Goal: Transaction & Acquisition: Purchase product/service

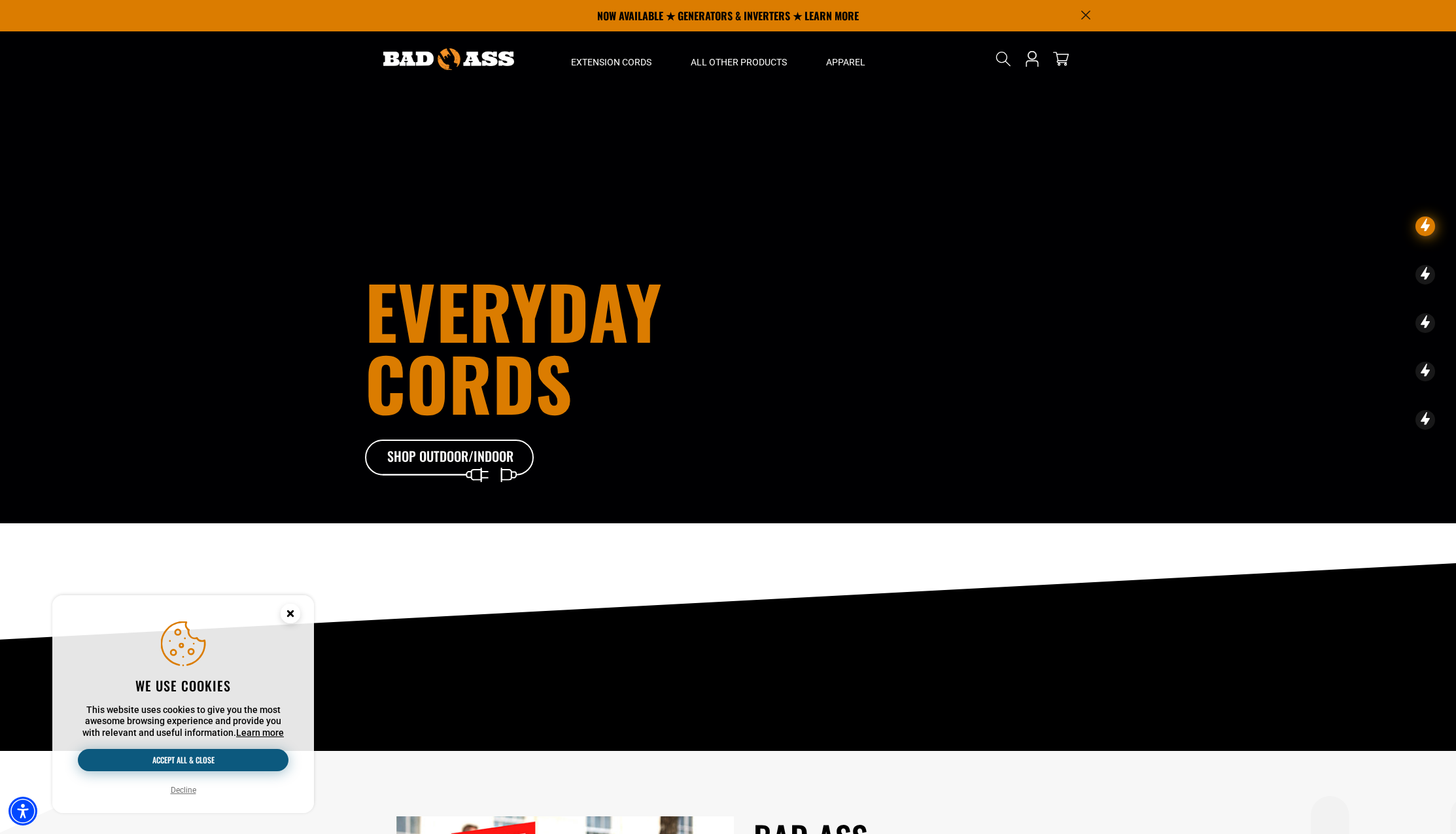
click at [235, 760] on button "Accept all & close" at bounding box center [182, 760] width 210 height 23
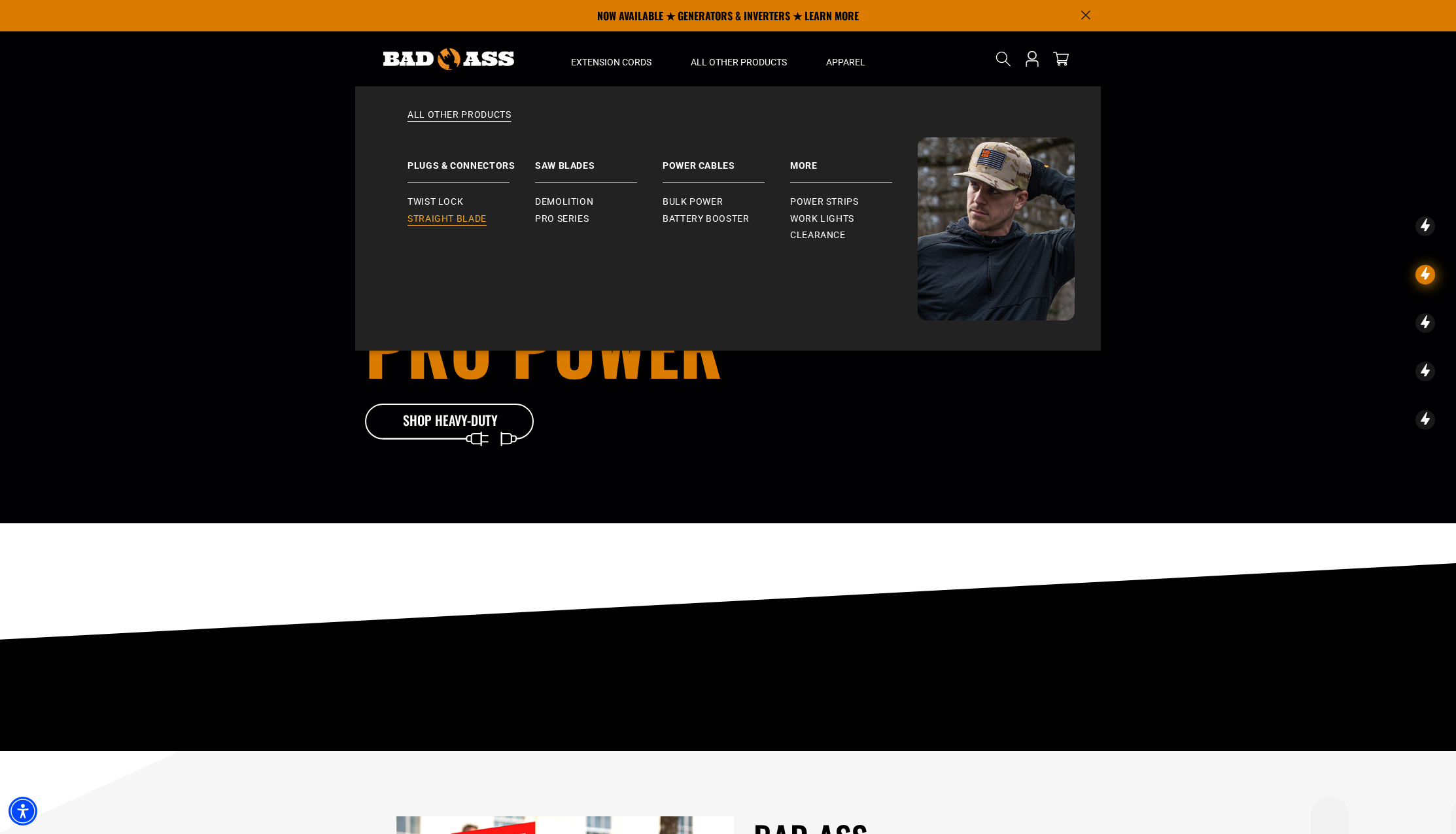
click at [470, 221] on span "Straight Blade" at bounding box center [447, 218] width 79 height 12
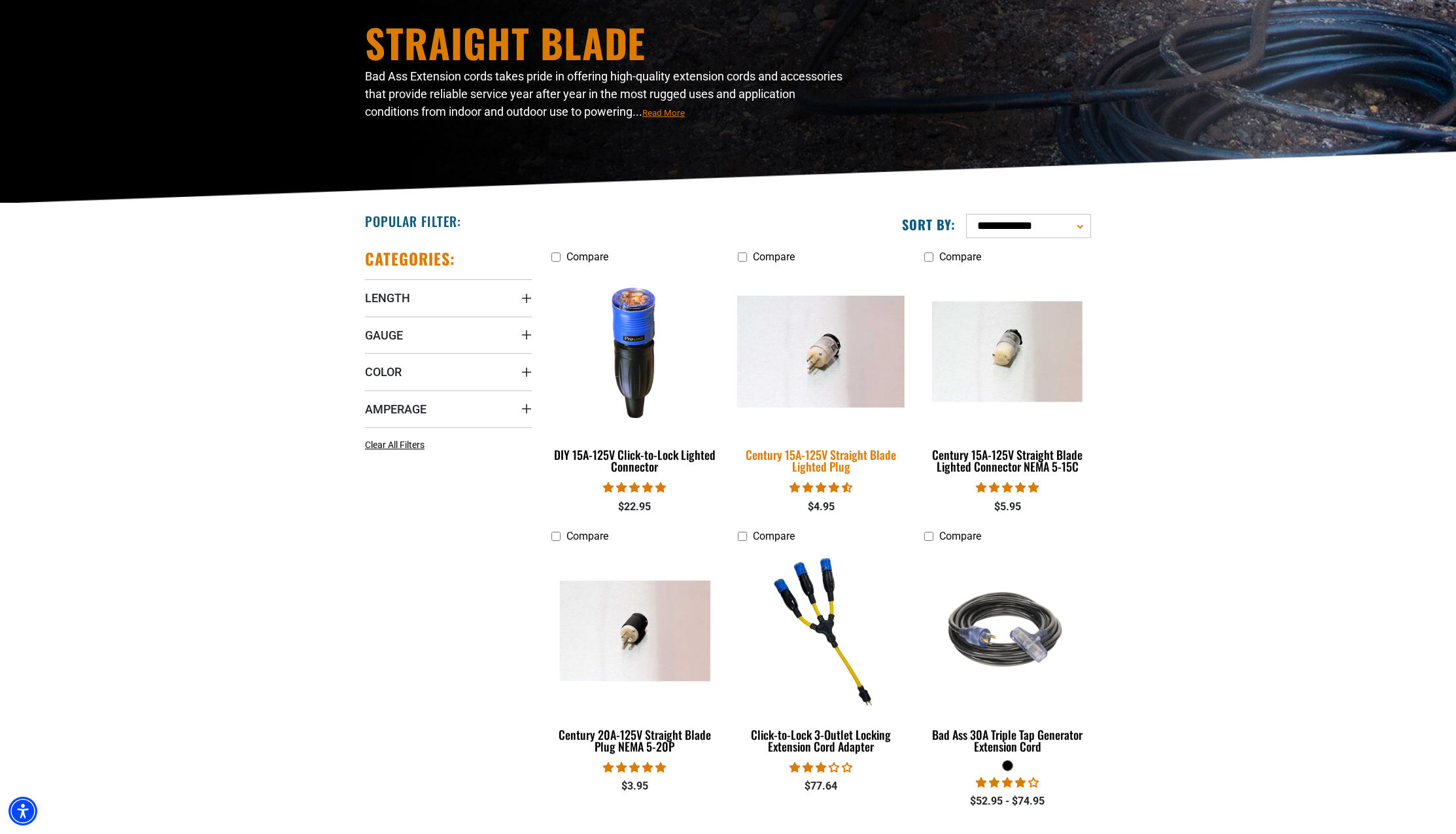
click at [860, 354] on img at bounding box center [820, 352] width 183 height 112
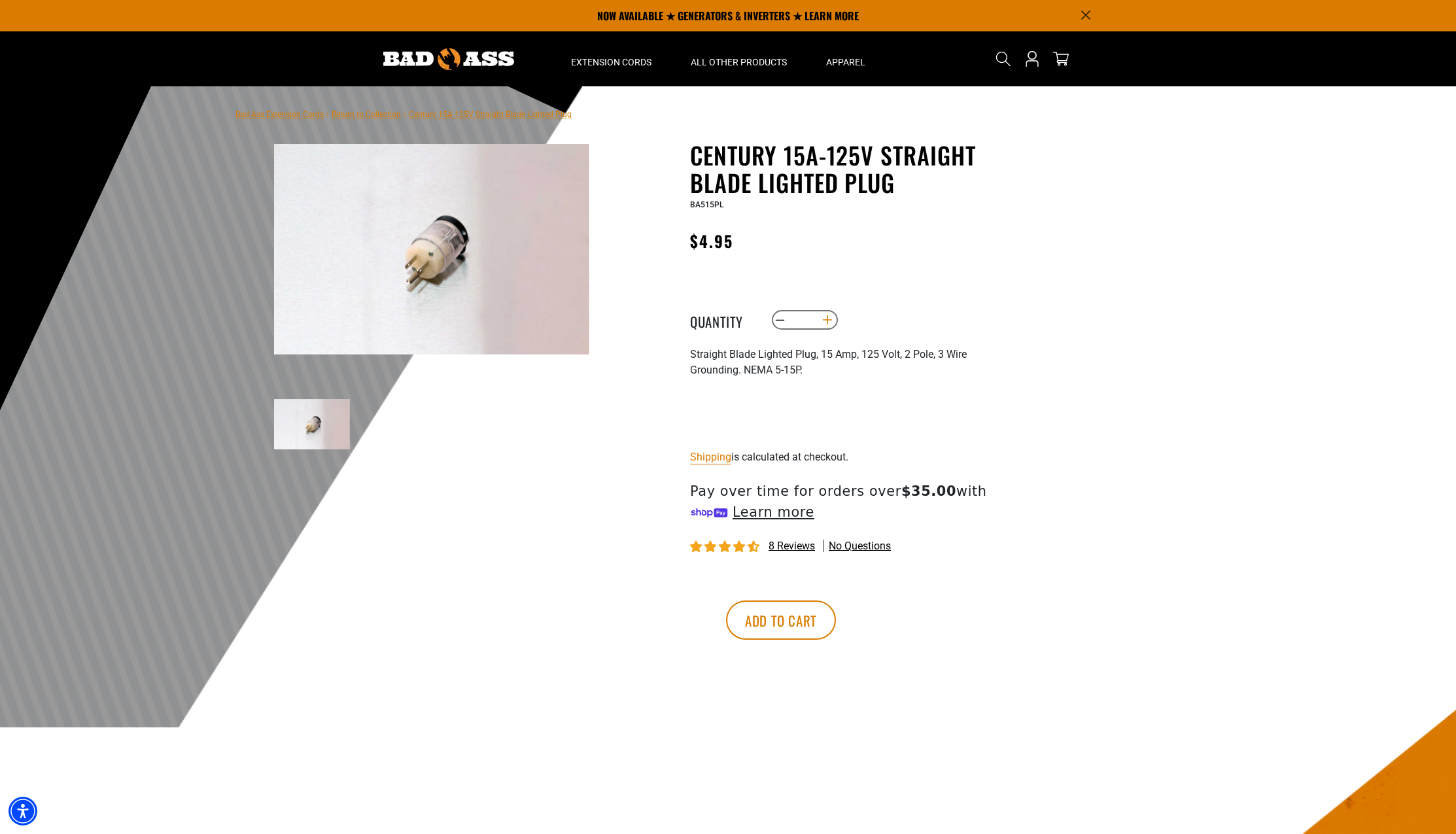
click at [831, 325] on button "Increase quantity for Century 15A-125V Straight Blade Lighted Plug" at bounding box center [827, 320] width 20 height 23
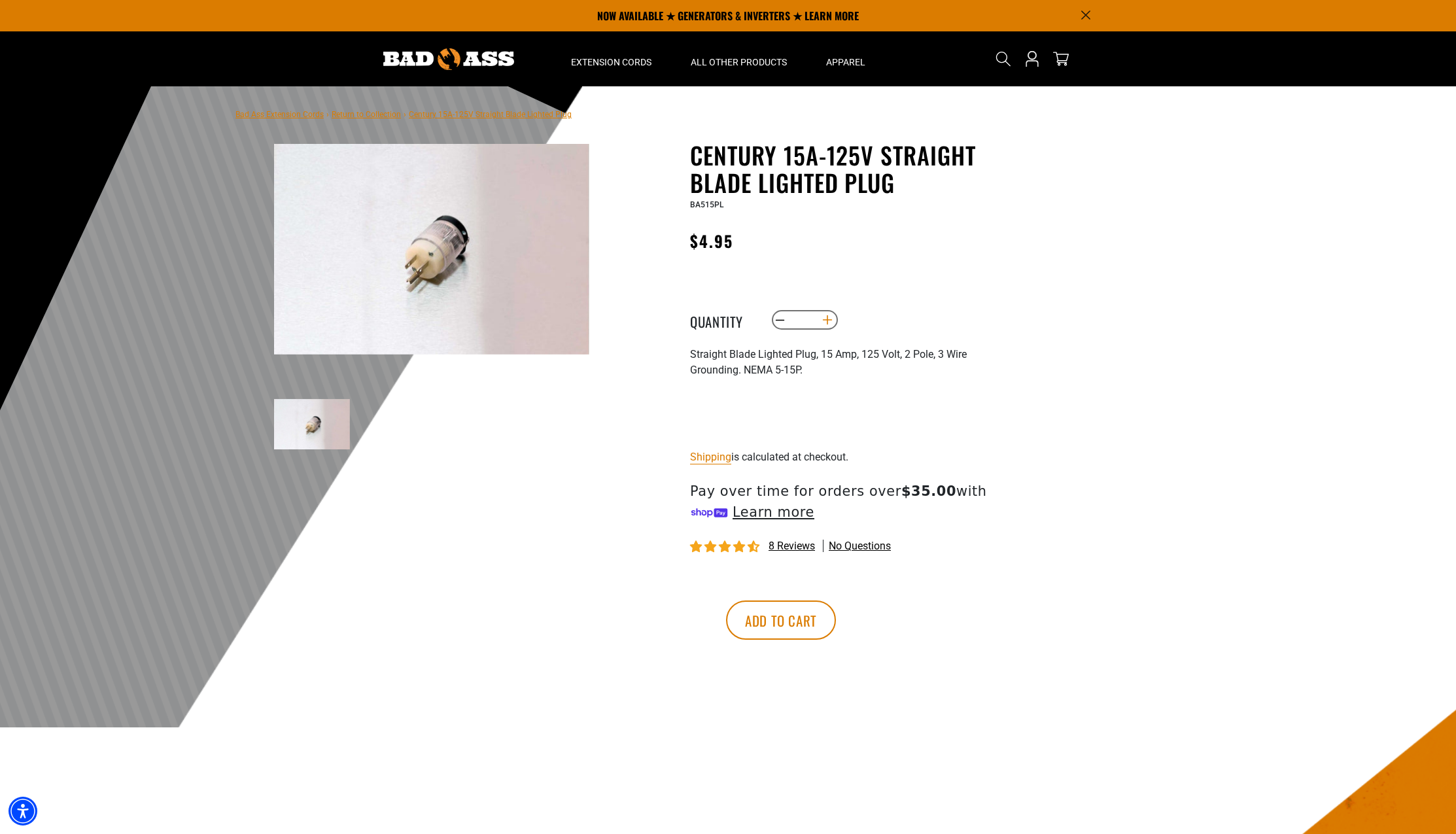
click at [831, 325] on button "Increase quantity for Century 15A-125V Straight Blade Lighted Plug" at bounding box center [827, 320] width 20 height 23
type input "**"
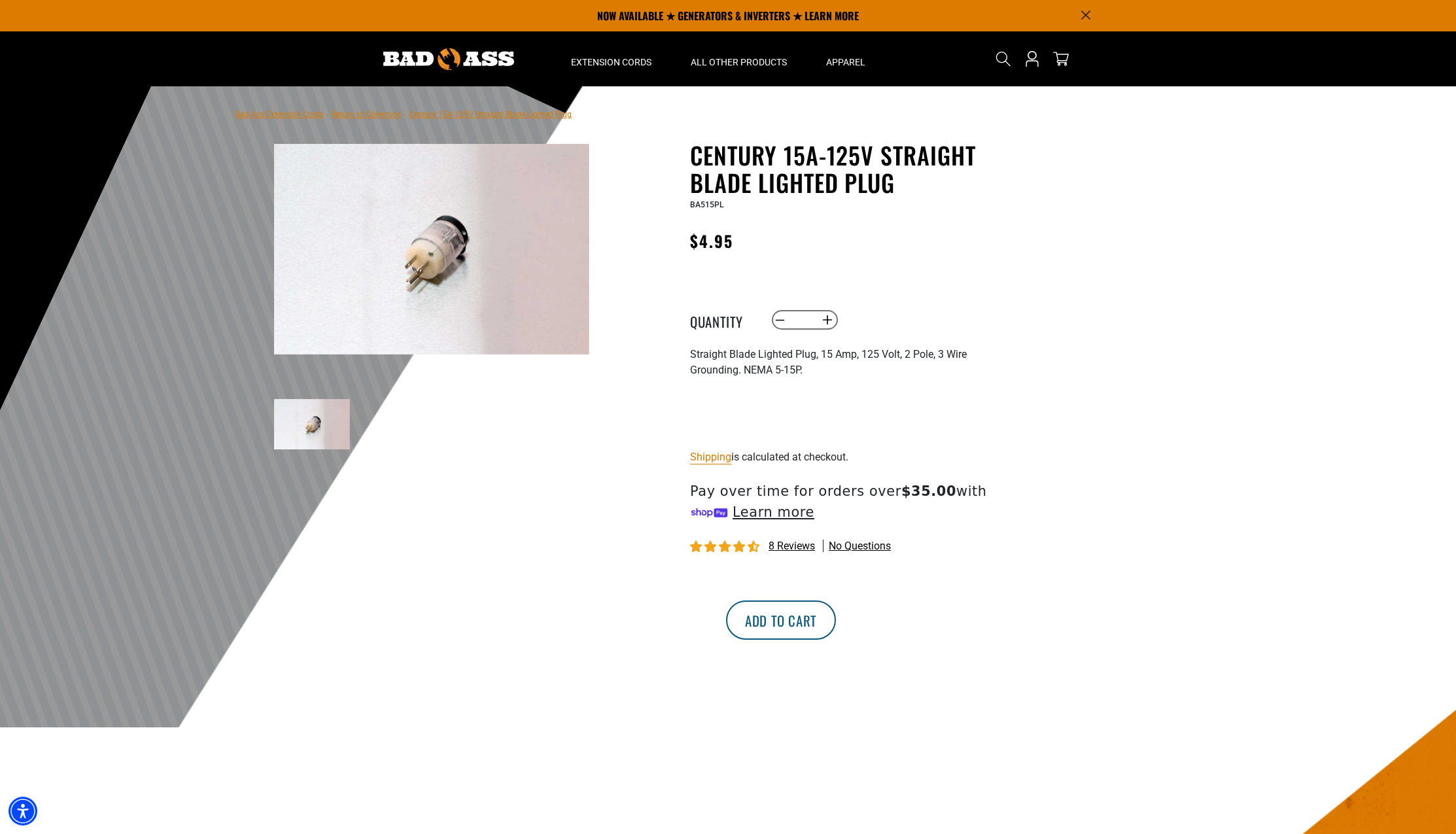
click at [836, 628] on button "Add to cart" at bounding box center [781, 621] width 110 height 40
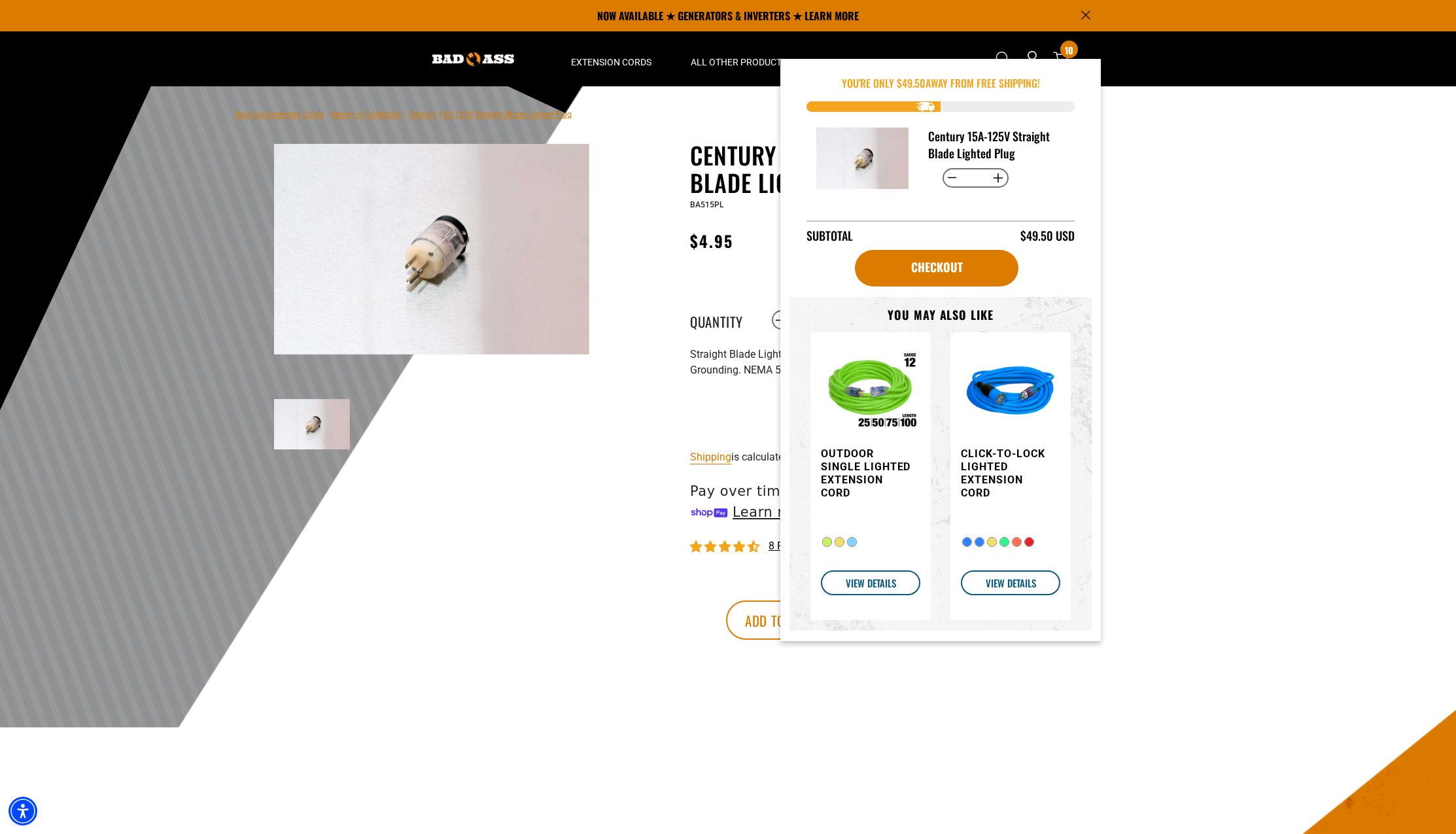
click at [1027, 398] on img "Item added to your cart" at bounding box center [1010, 393] width 99 height 99
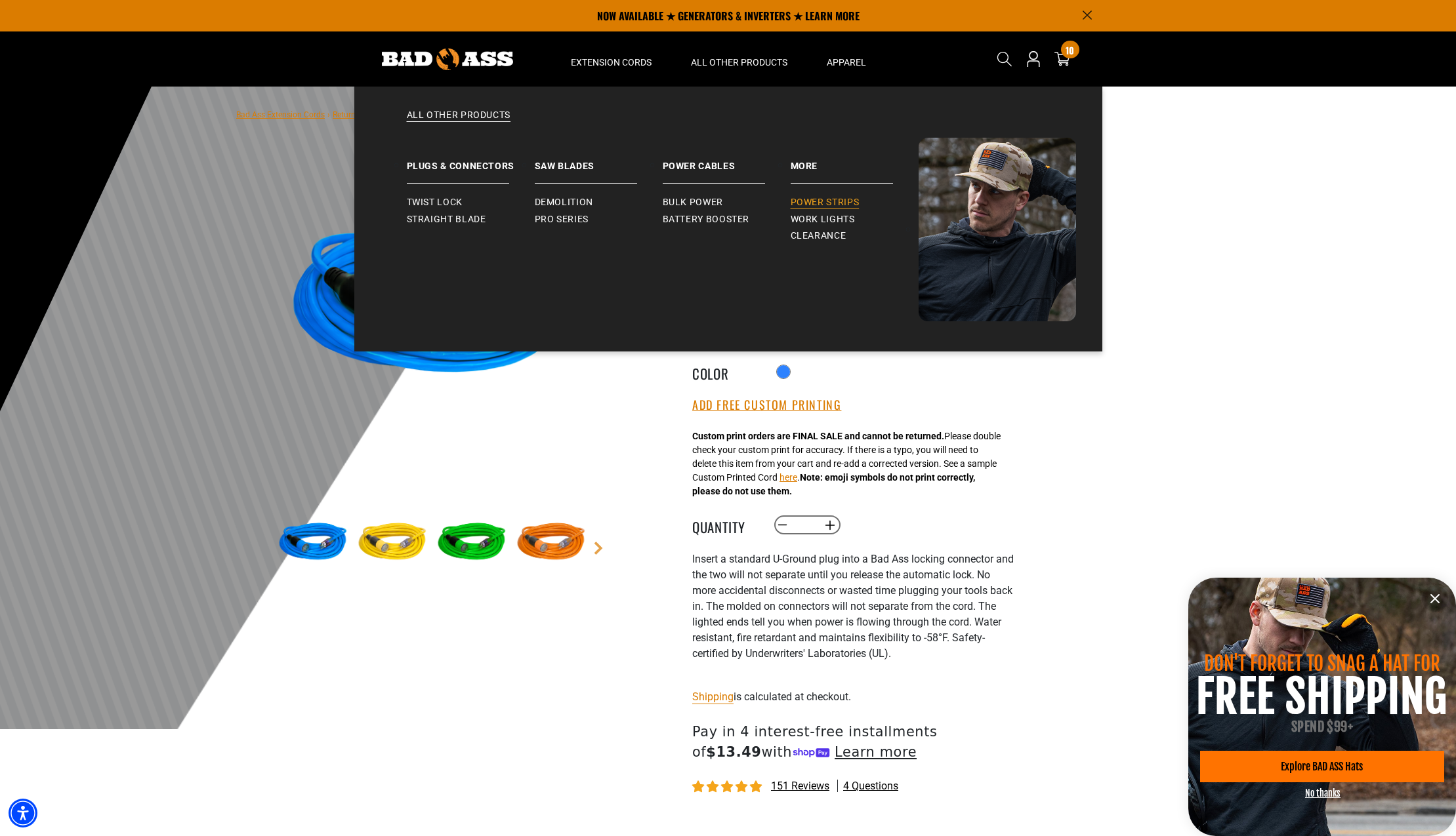
click at [810, 199] on span "Power Strips" at bounding box center [825, 203] width 69 height 12
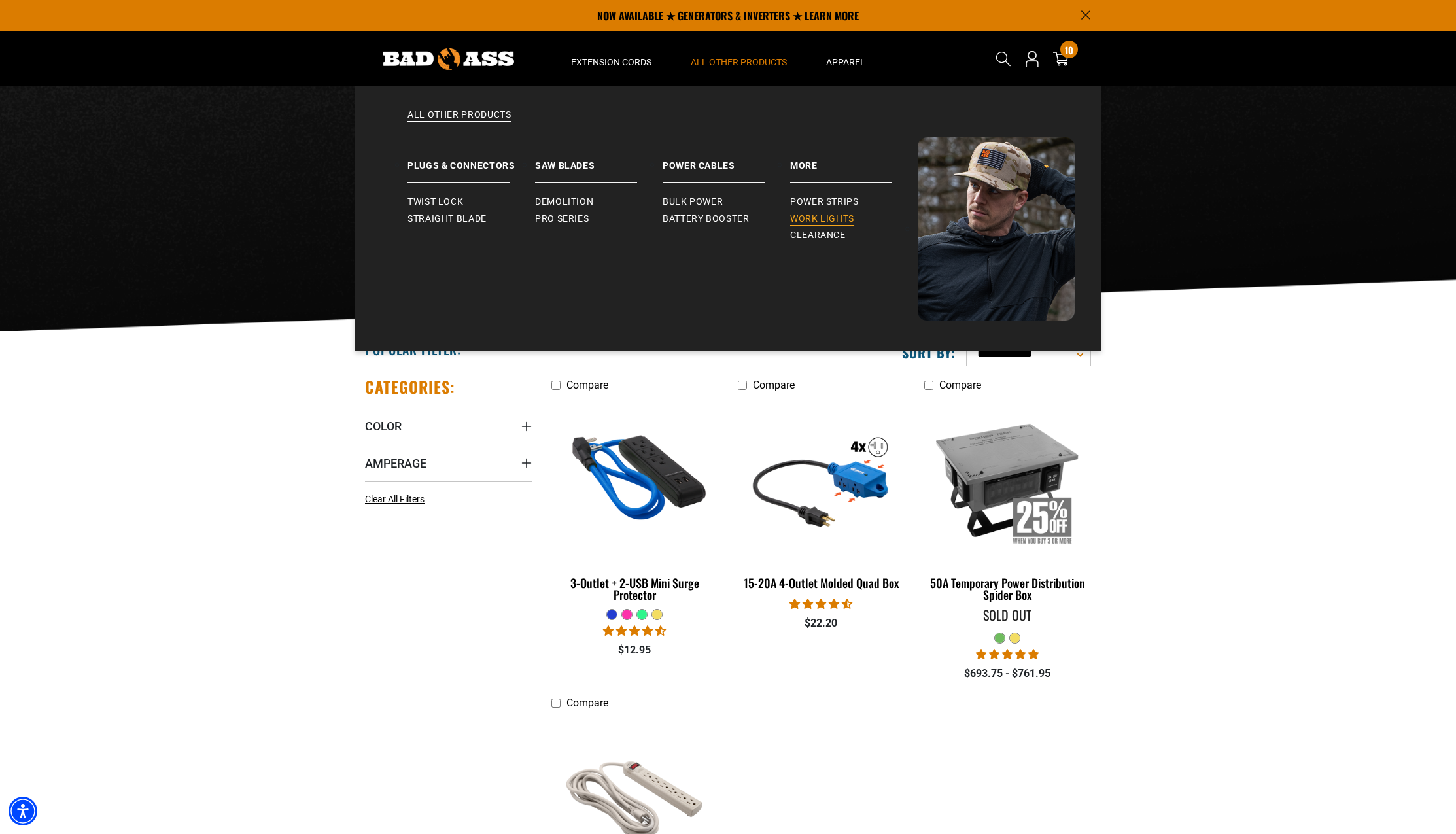
click at [808, 216] on span "Work Lights" at bounding box center [822, 218] width 64 height 12
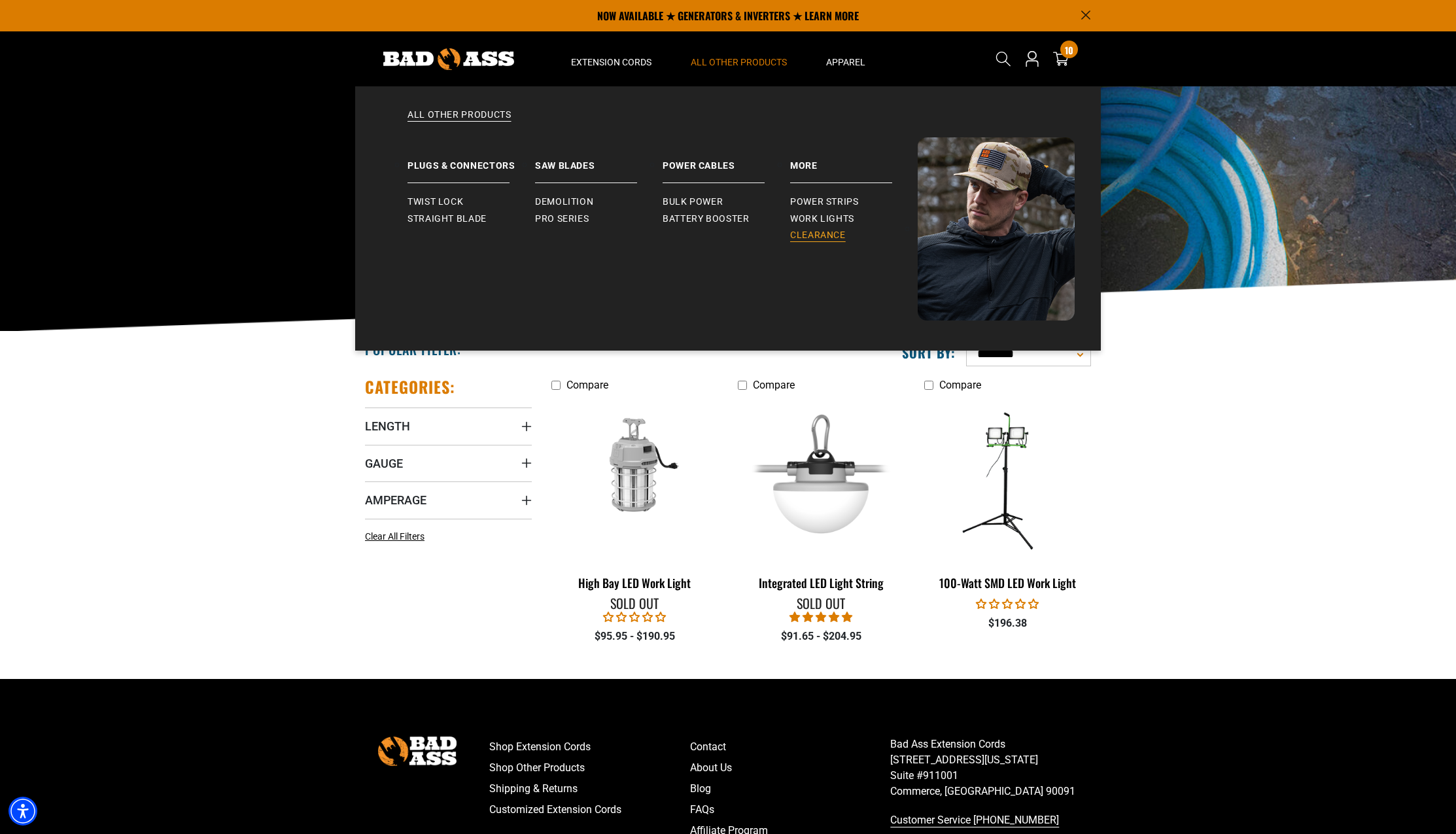
click at [811, 237] on span "Clearance" at bounding box center [818, 235] width 56 height 12
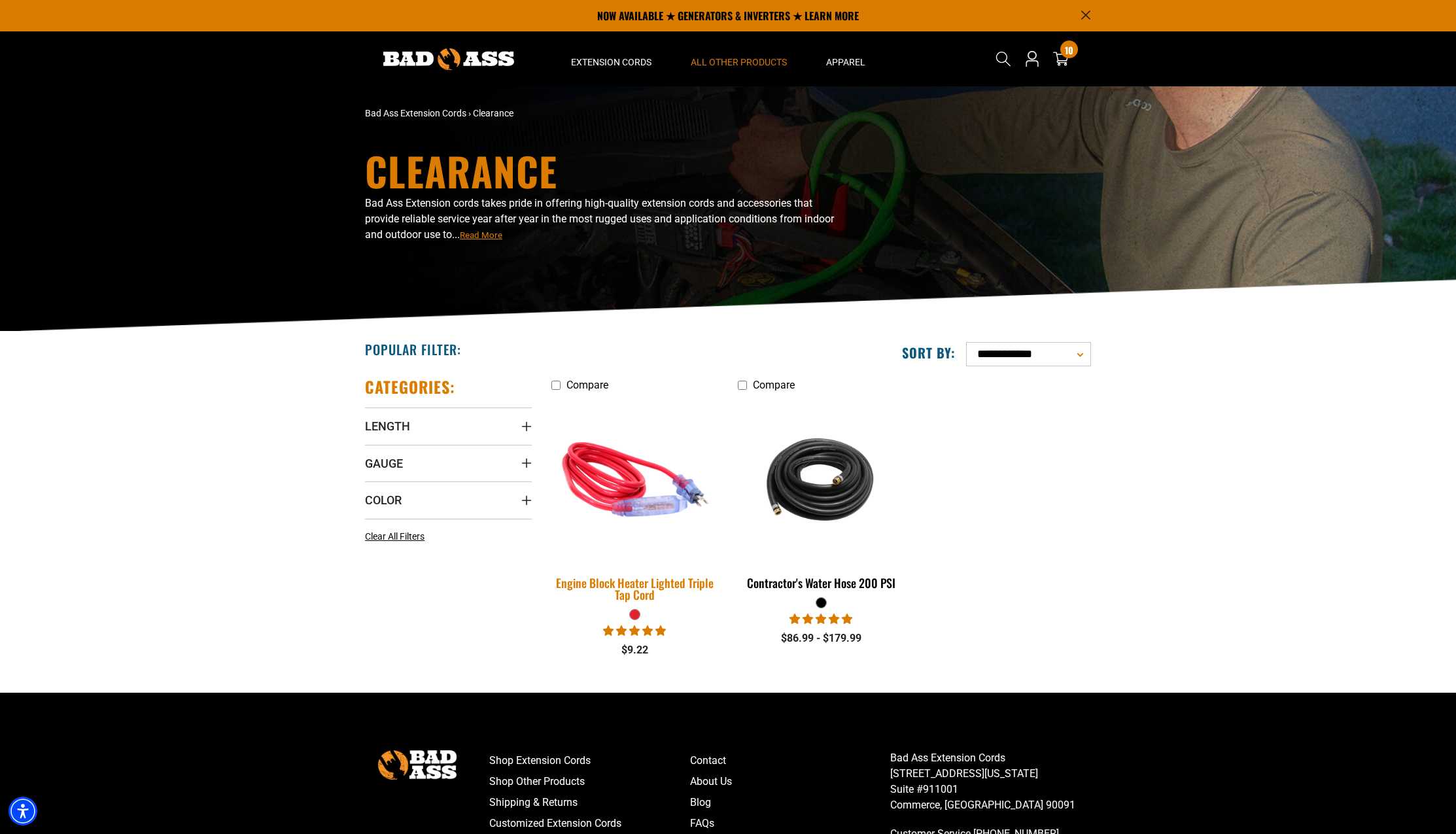
click at [614, 486] on img at bounding box center [635, 480] width 183 height 168
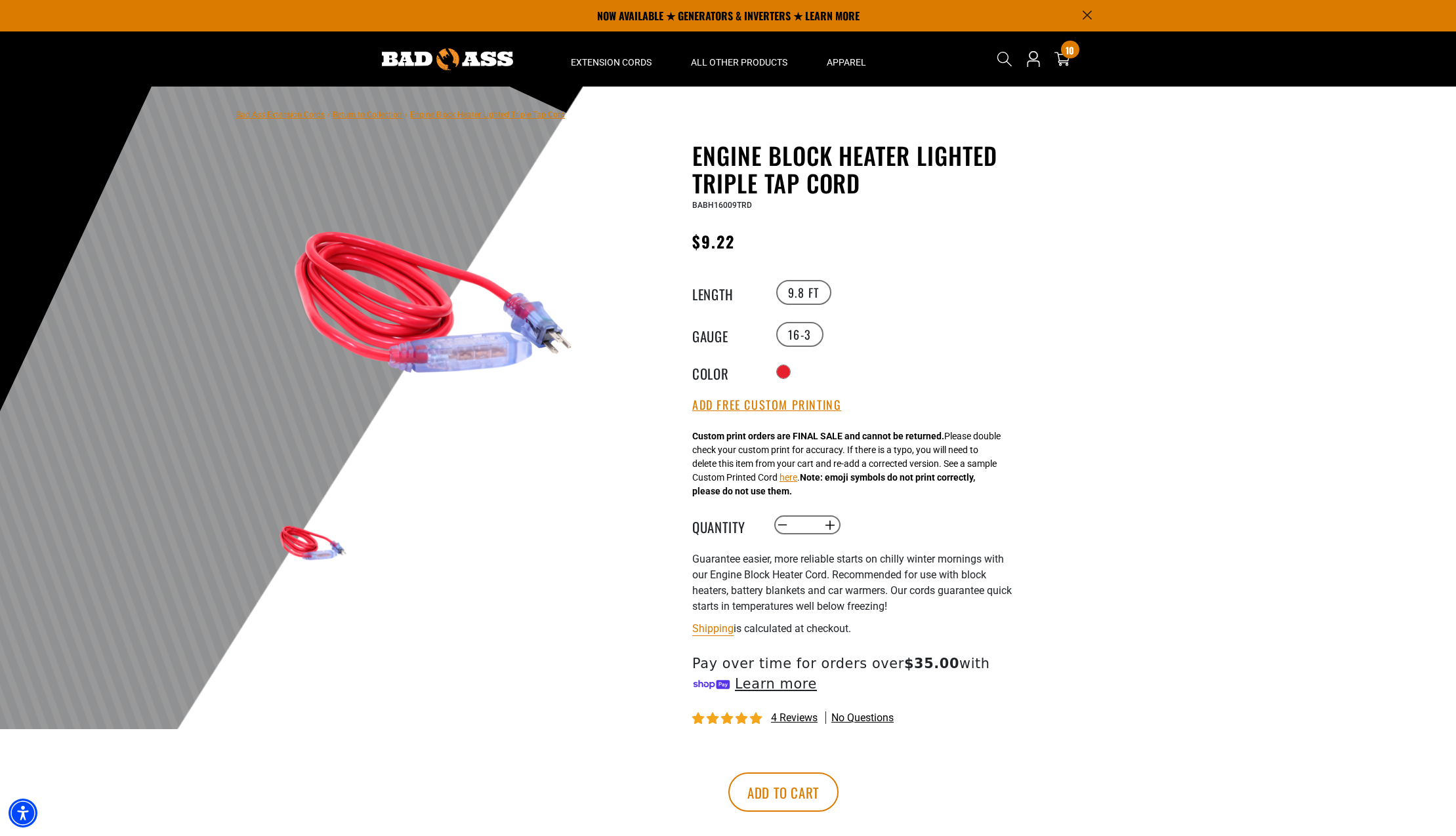
click at [586, 472] on section "1 of 1 Previous Next Previous Next" at bounding box center [433, 363] width 321 height 442
click at [366, 119] on link "Return to Collection" at bounding box center [367, 115] width 70 height 9
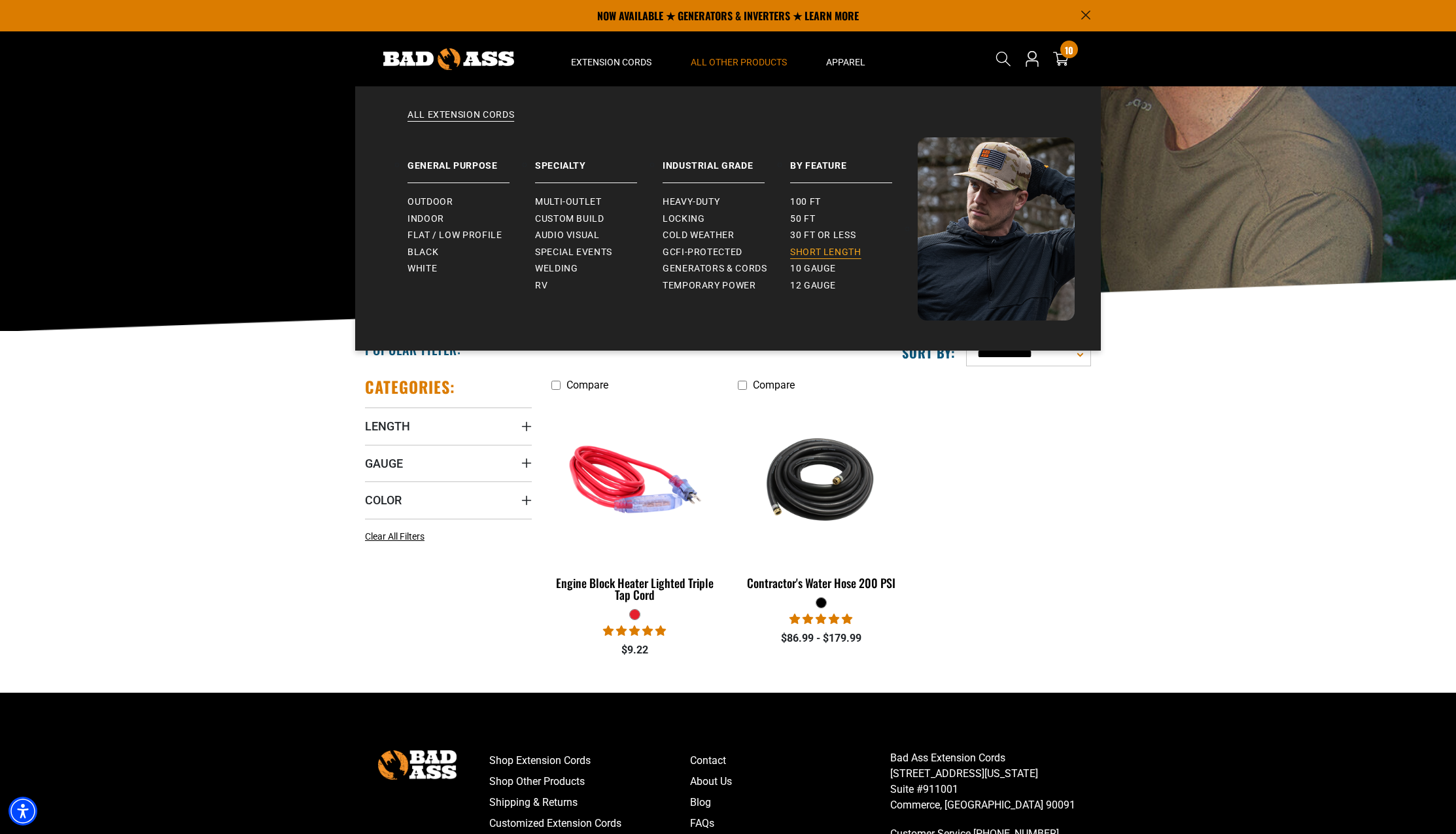
click at [817, 255] on span "Short Length" at bounding box center [825, 252] width 71 height 12
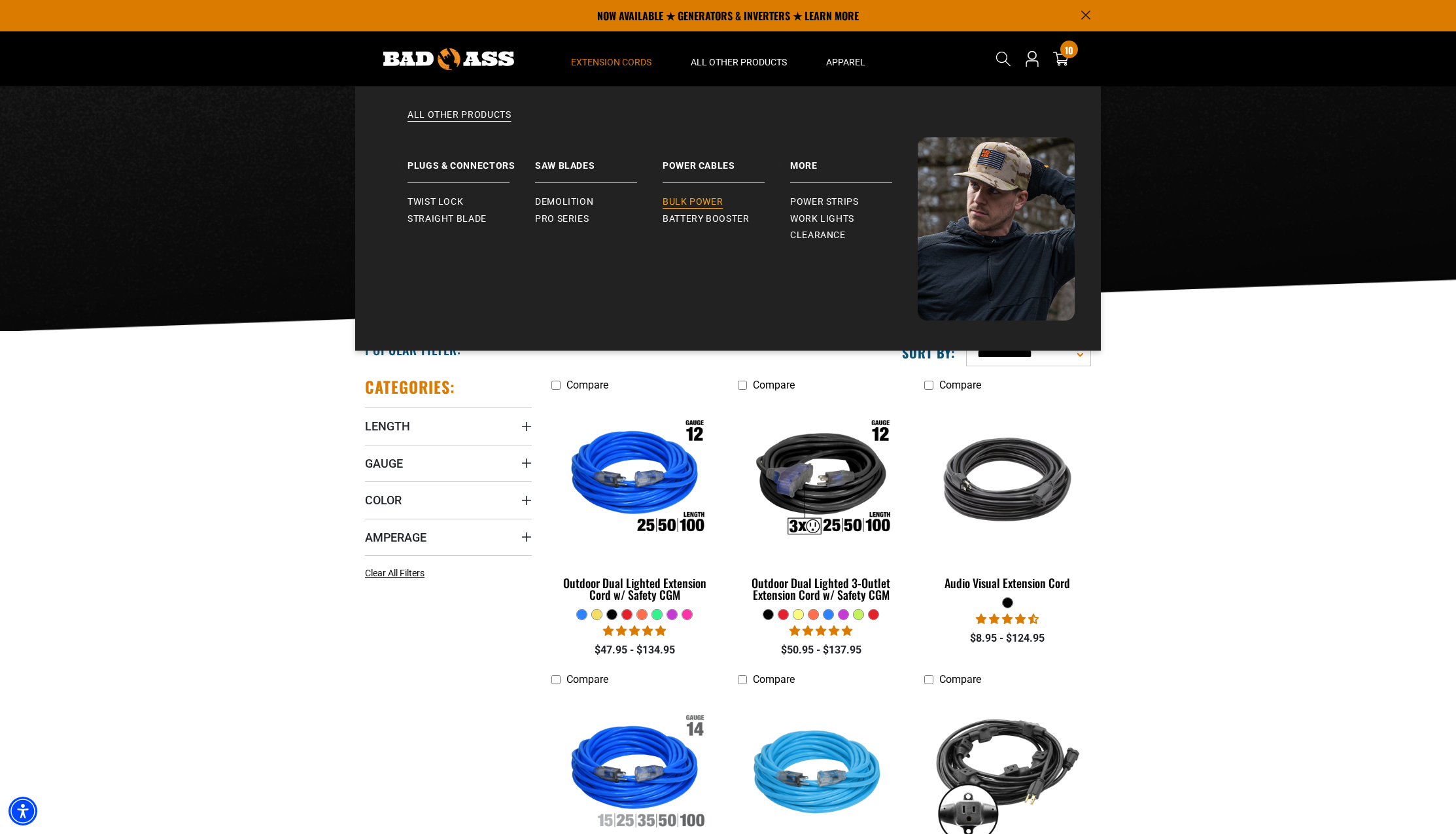
click at [703, 205] on span "Bulk Power" at bounding box center [692, 202] width 60 height 12
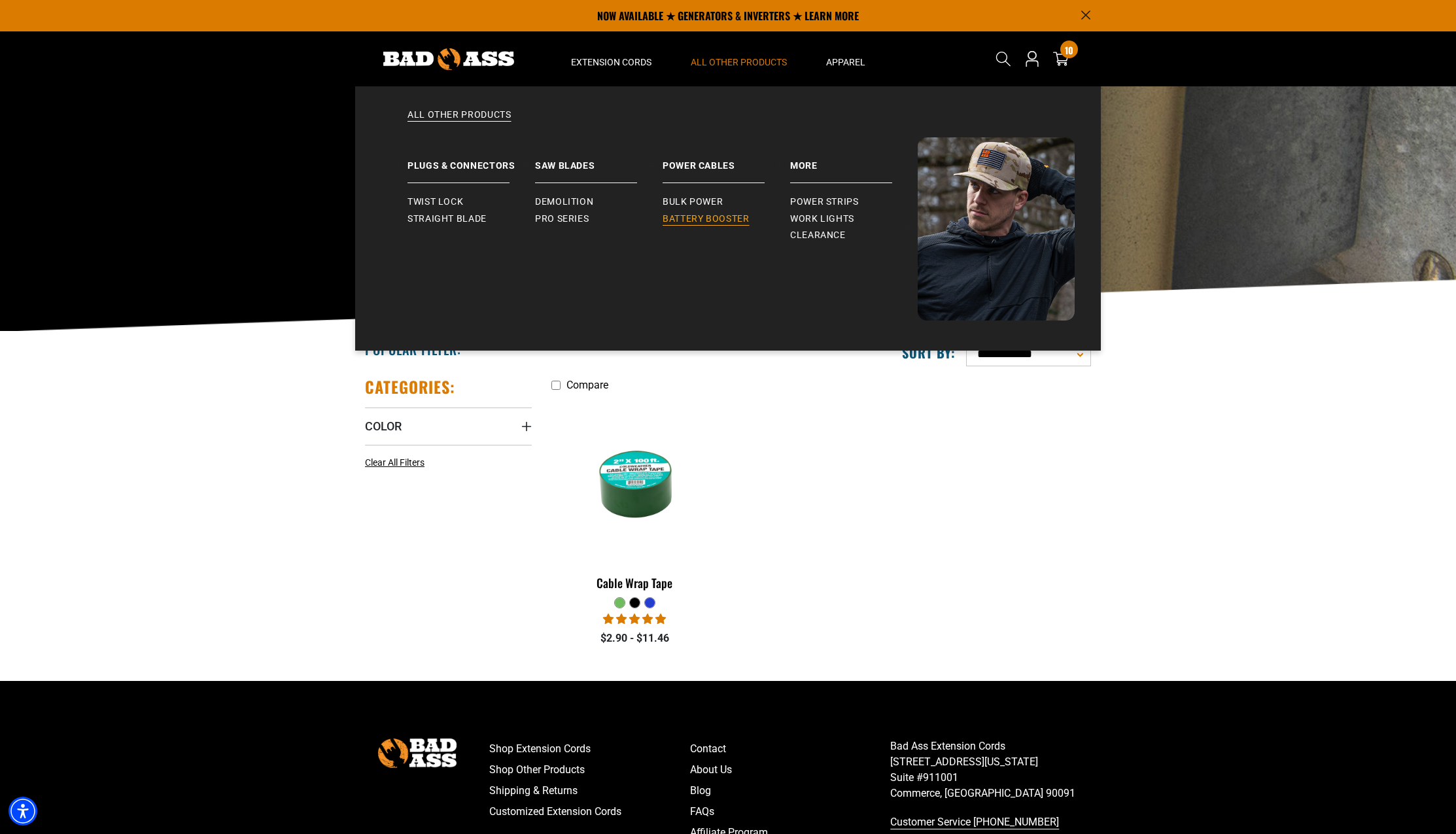
click at [717, 218] on span "Battery Booster" at bounding box center [705, 218] width 87 height 12
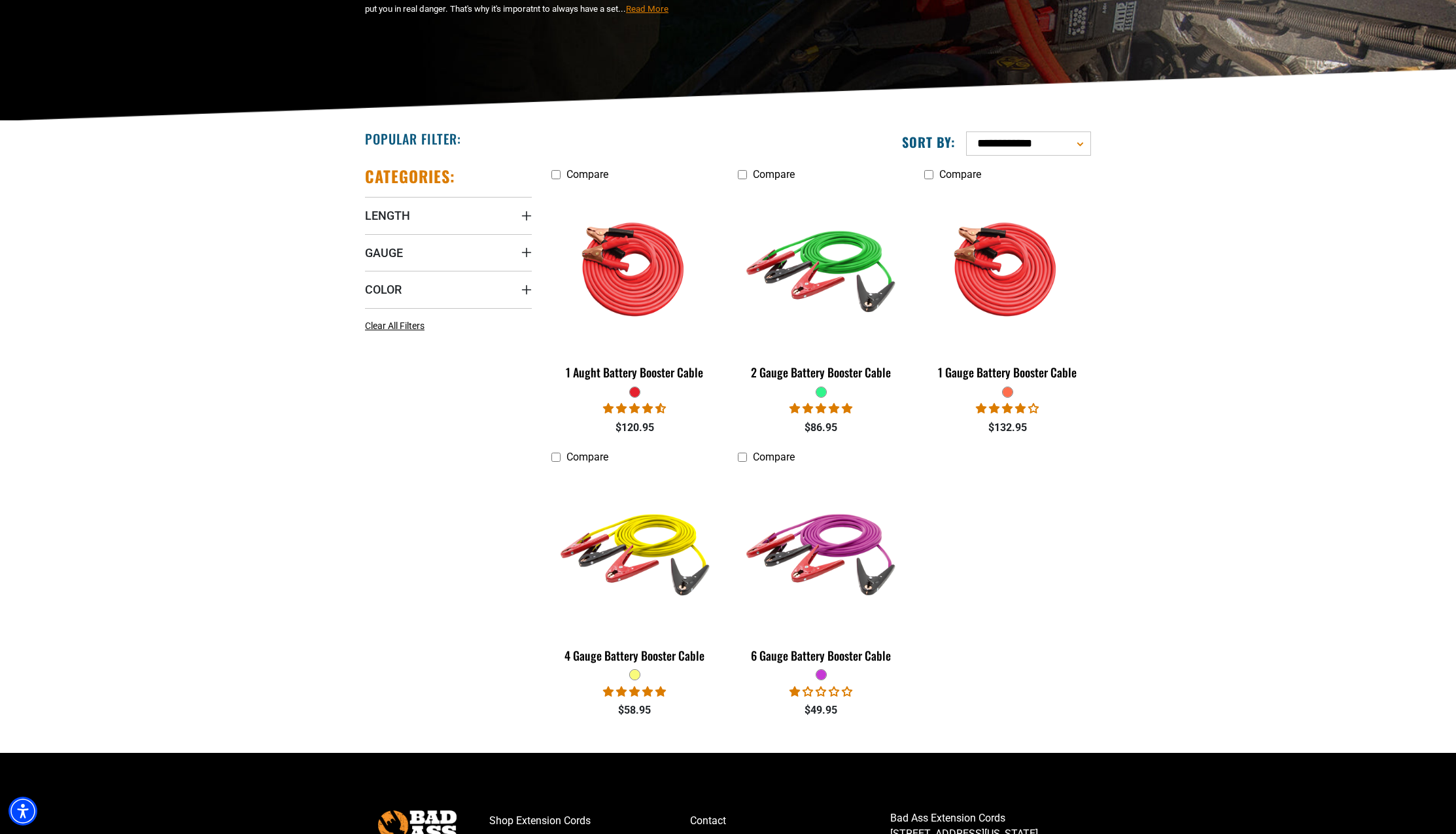
scroll to position [277, 0]
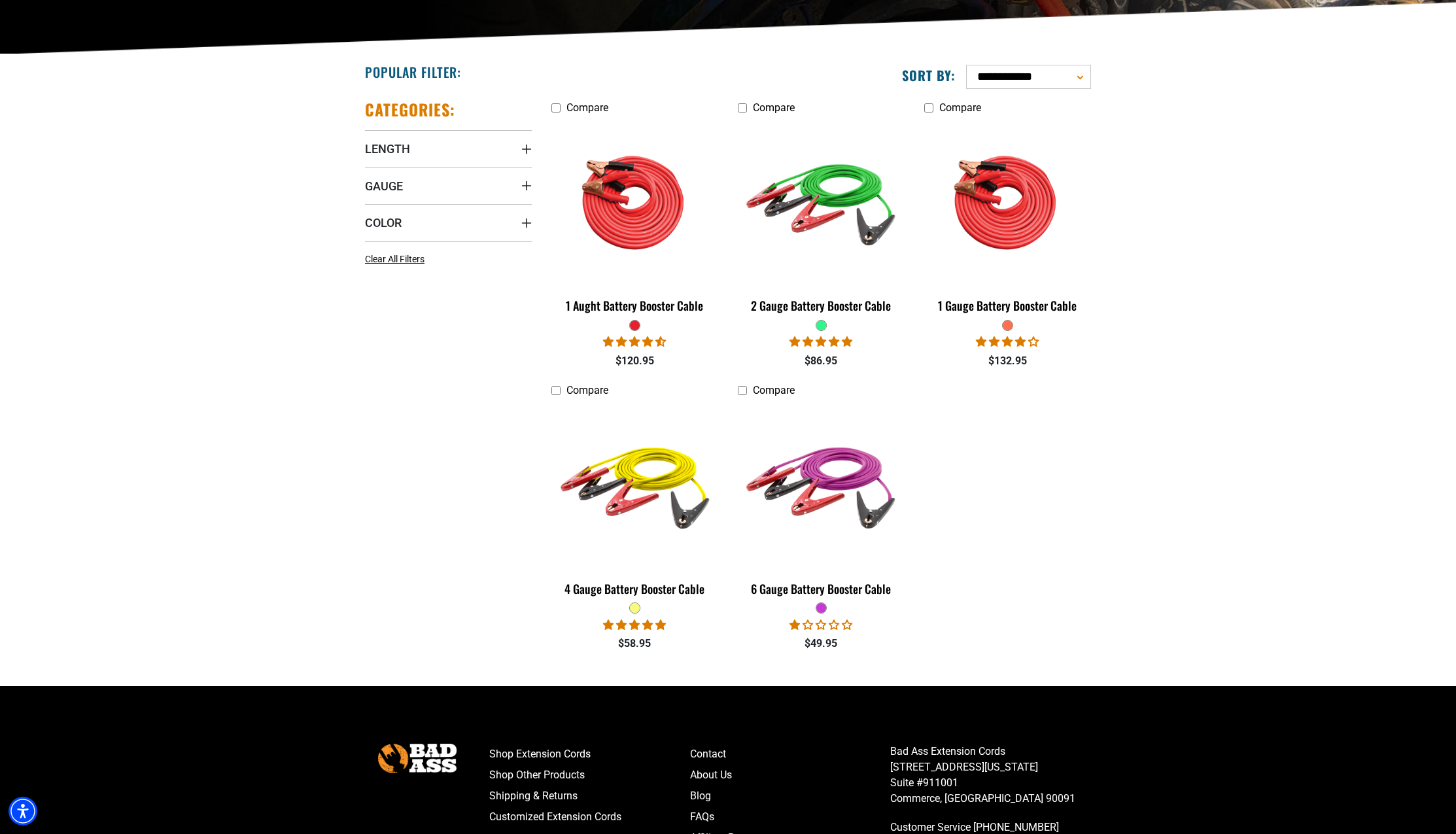
drag, startPoint x: 974, startPoint y: 539, endPoint x: 977, endPoint y: 425, distance: 114.0
click at [977, 425] on ul "Compare 1 Aught Battery Booster Cable 9 reviews 1 question $120.95 Compare 2 Ga…" at bounding box center [821, 382] width 559 height 566
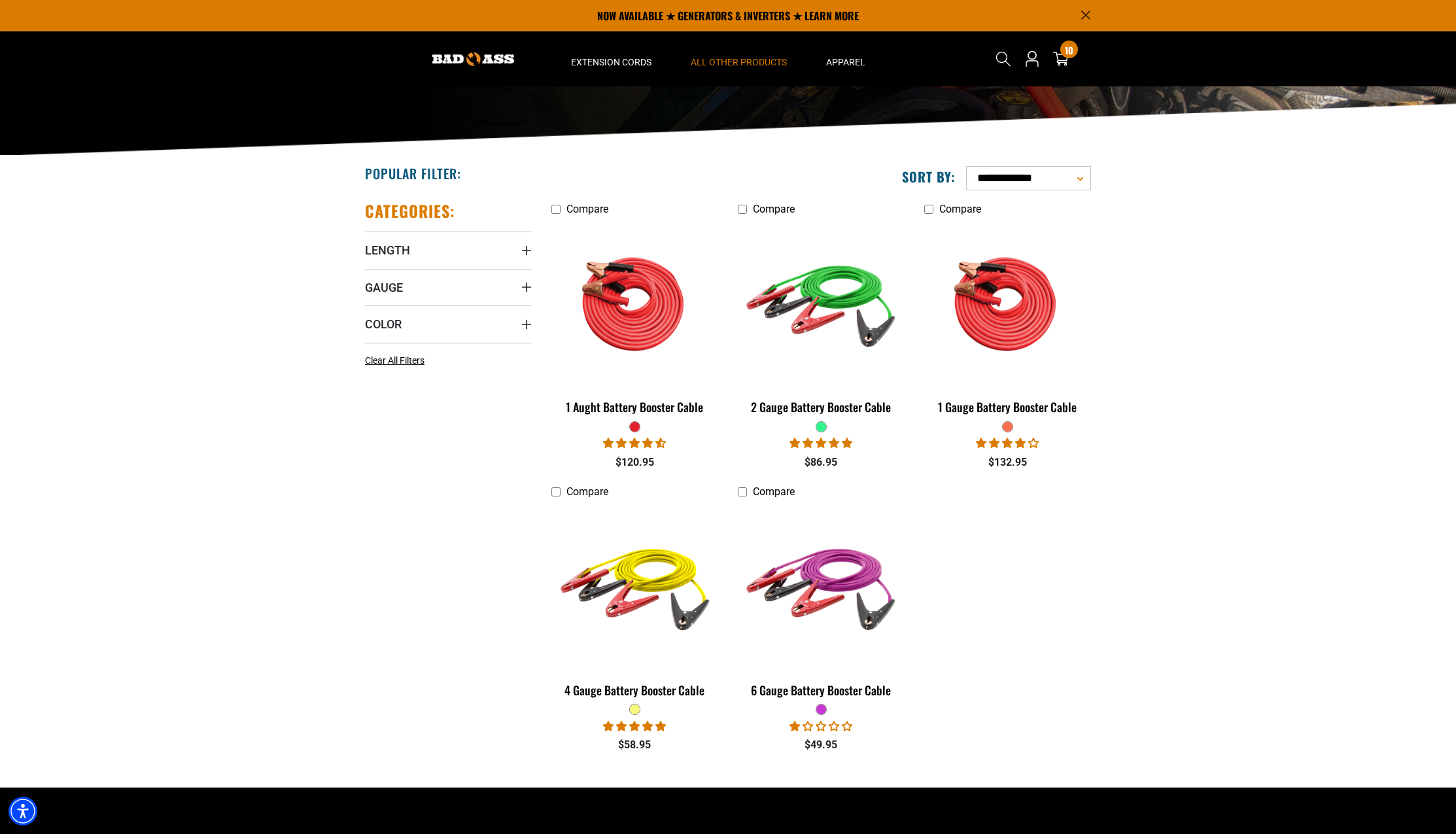
scroll to position [0, 0]
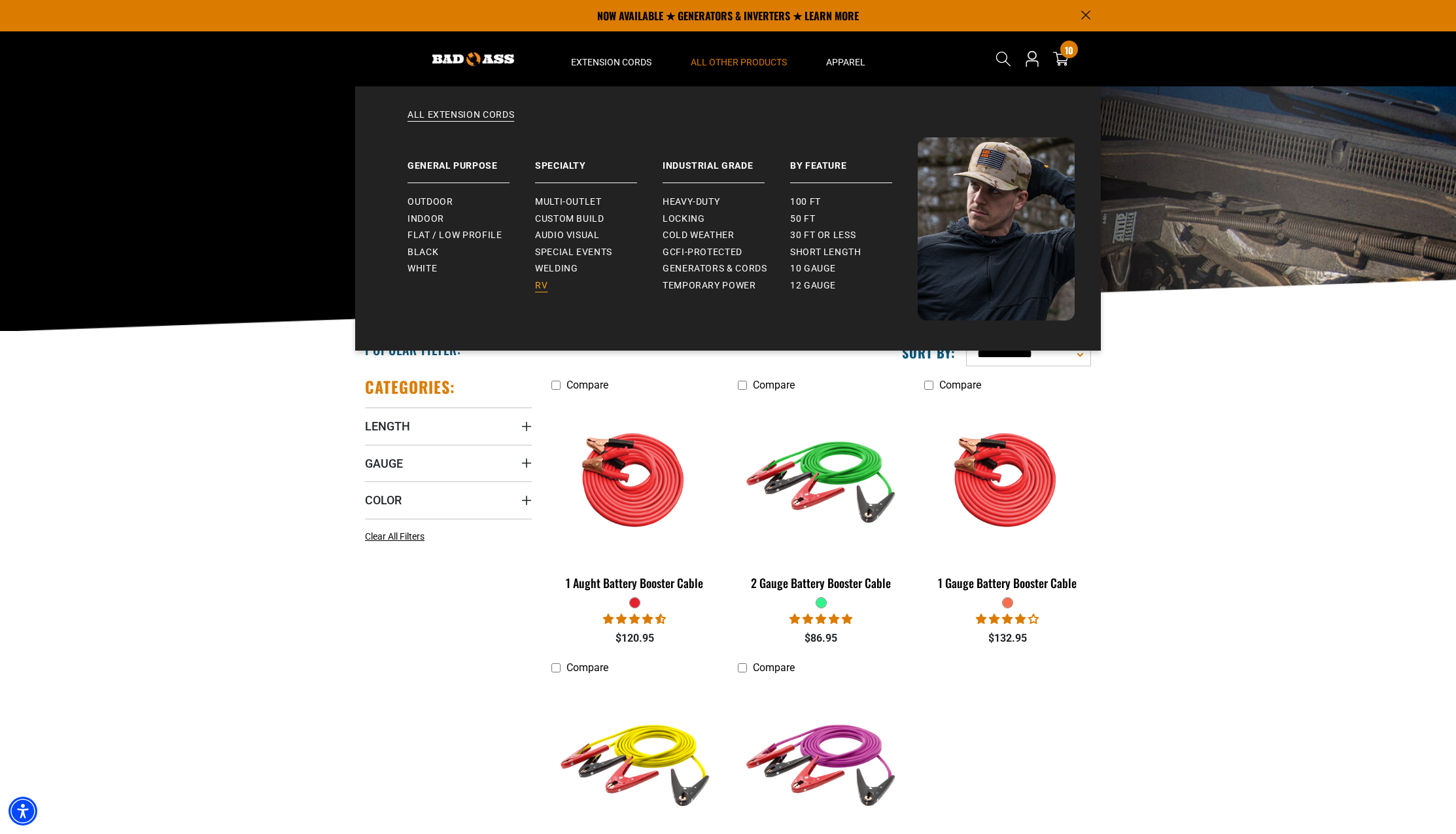
click at [545, 284] on span "RV" at bounding box center [541, 285] width 13 height 12
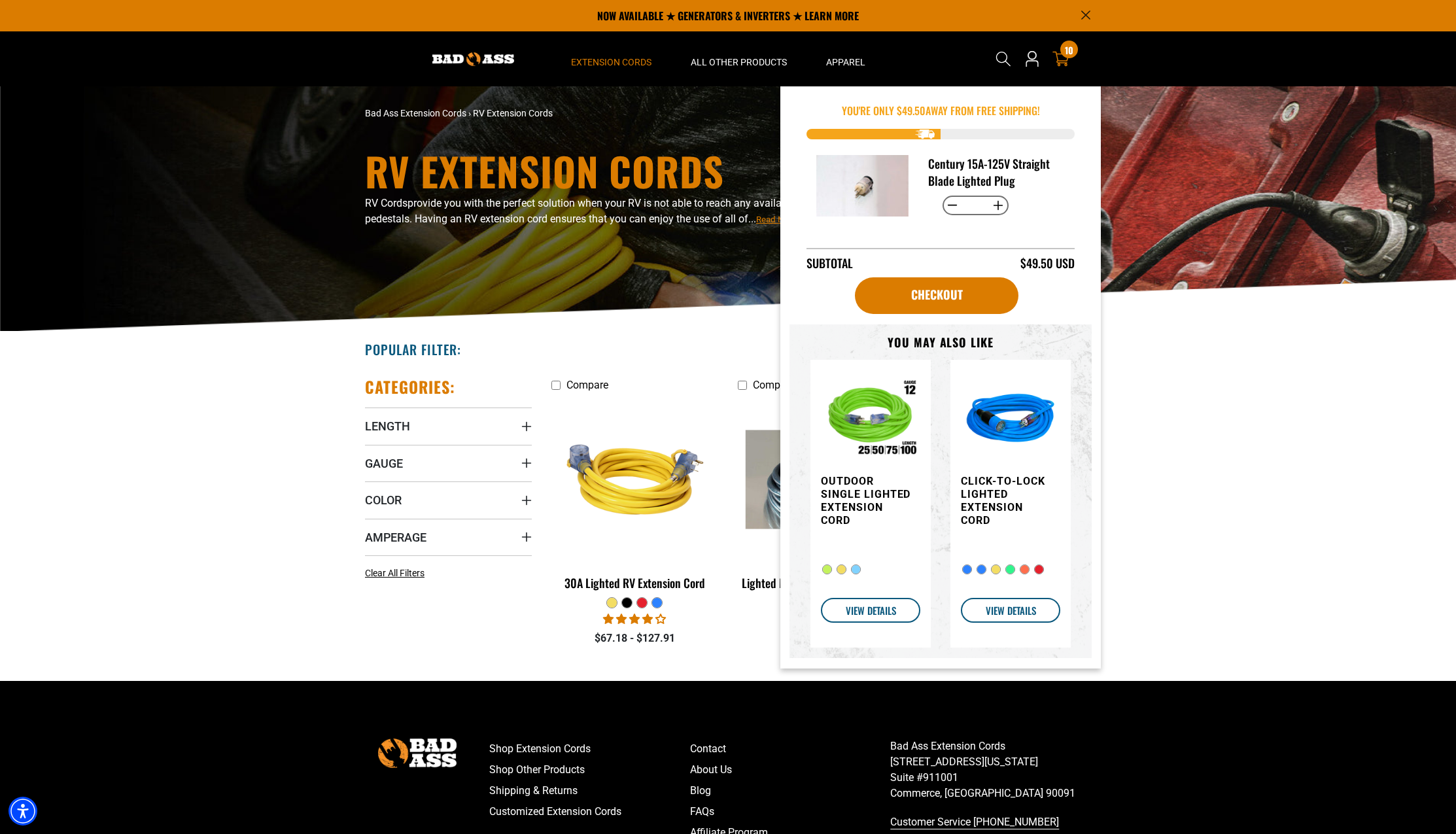
click at [1064, 59] on icon at bounding box center [1061, 59] width 17 height 17
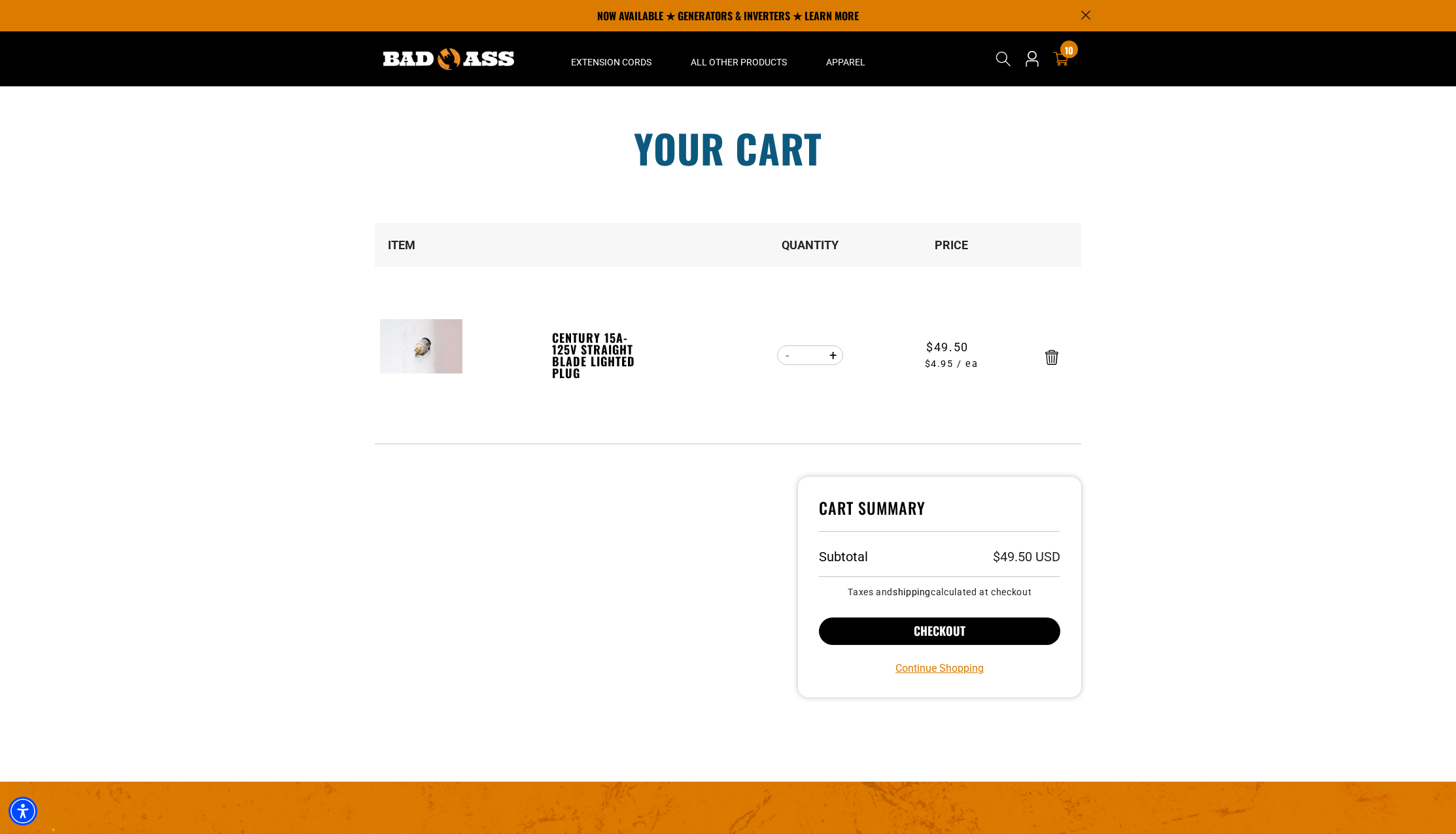
click at [945, 627] on button "Checkout" at bounding box center [940, 631] width 242 height 27
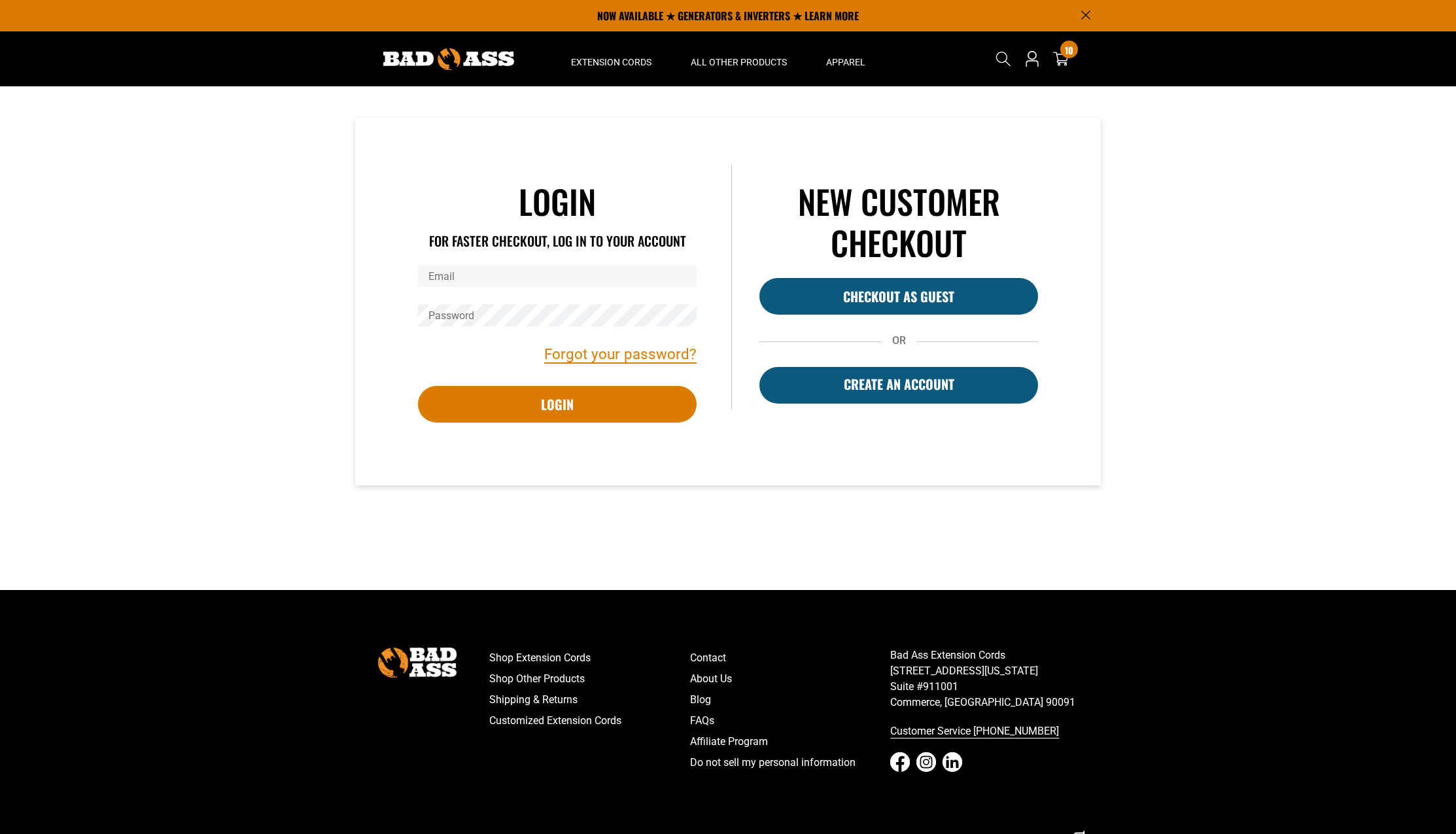
click at [530, 280] on input "Email" at bounding box center [557, 276] width 279 height 23
click at [544, 272] on input "Email" at bounding box center [557, 276] width 279 height 23
type input "**********"
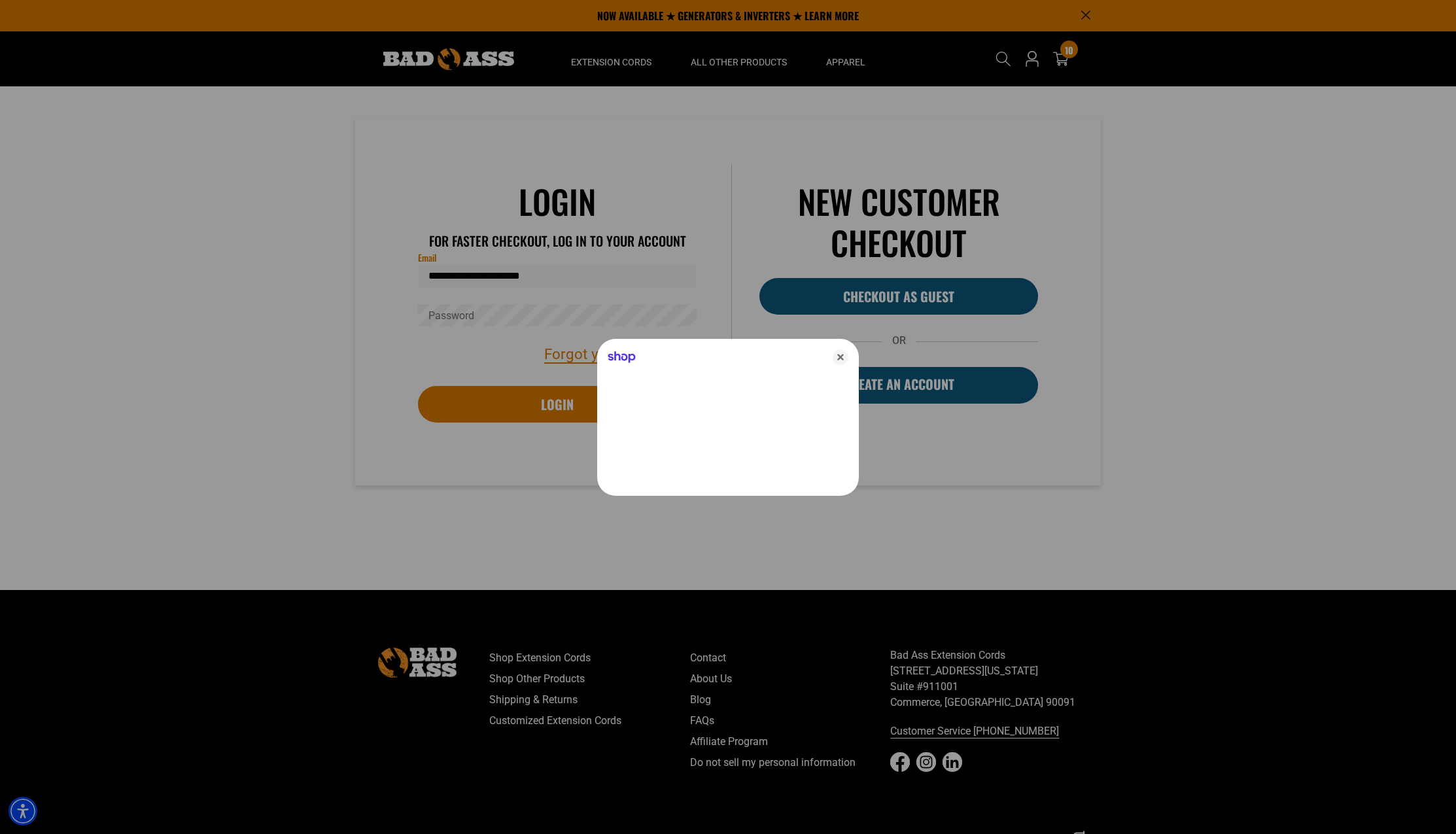
click at [548, 314] on div at bounding box center [728, 417] width 1456 height 834
